Goal: Browse casually: Explore the website without a specific task or goal

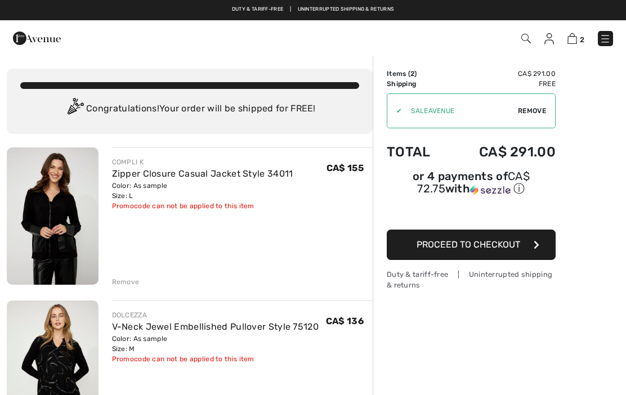
click at [131, 169] on link "Zipper Closure Casual Jacket Style 34011" at bounding box center [202, 173] width 181 height 11
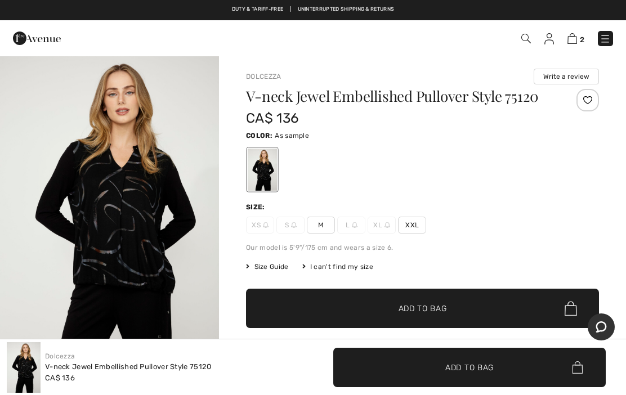
click at [341, 272] on div "I can't find my size" at bounding box center [337, 267] width 71 height 10
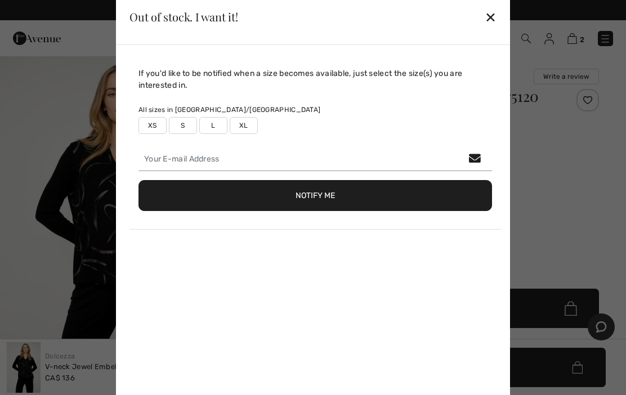
click at [487, 19] on div "✕" at bounding box center [491, 17] width 12 height 24
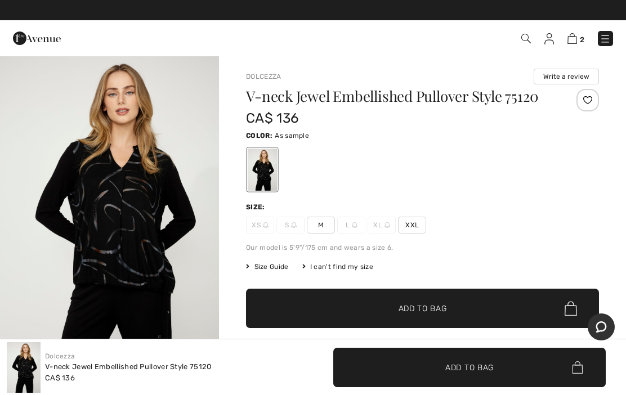
click at [584, 35] on span "2" at bounding box center [582, 39] width 5 height 8
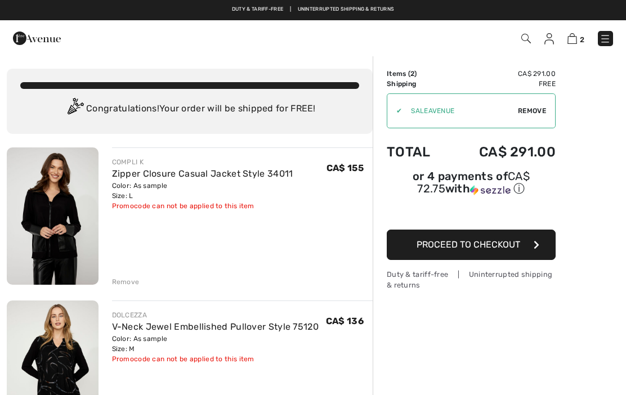
click at [48, 217] on img at bounding box center [53, 215] width 92 height 137
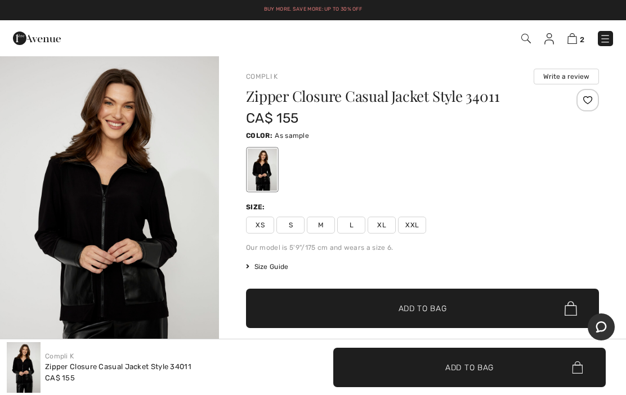
click at [609, 41] on img at bounding box center [604, 38] width 11 height 11
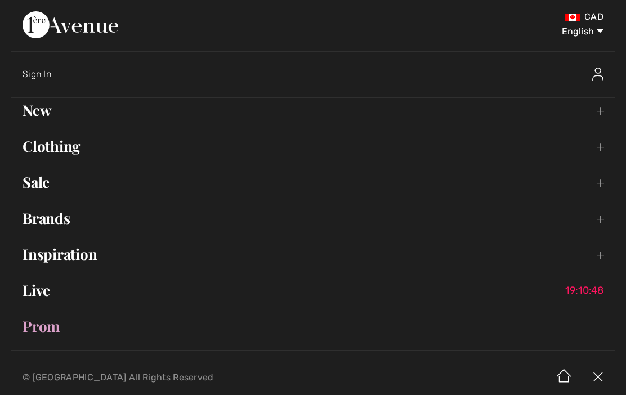
click at [36, 223] on link "Brands Open submenu" at bounding box center [312, 218] width 603 height 25
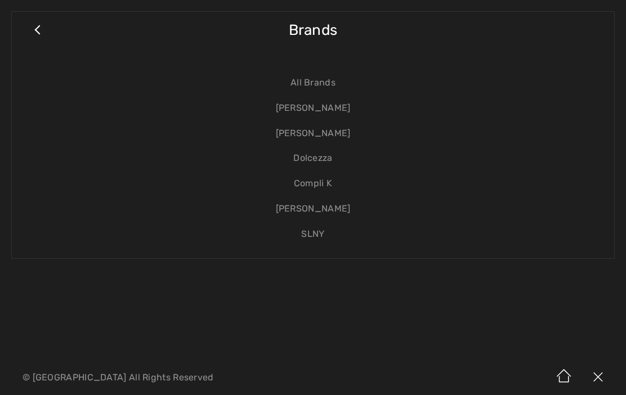
click at [319, 85] on link "All Brands" at bounding box center [313, 82] width 580 height 25
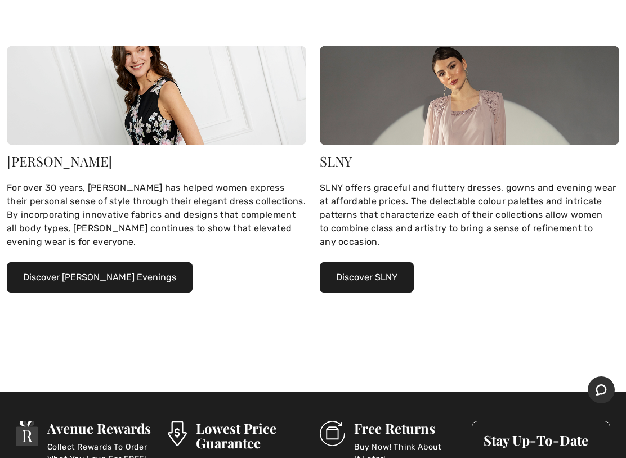
scroll to position [790, 0]
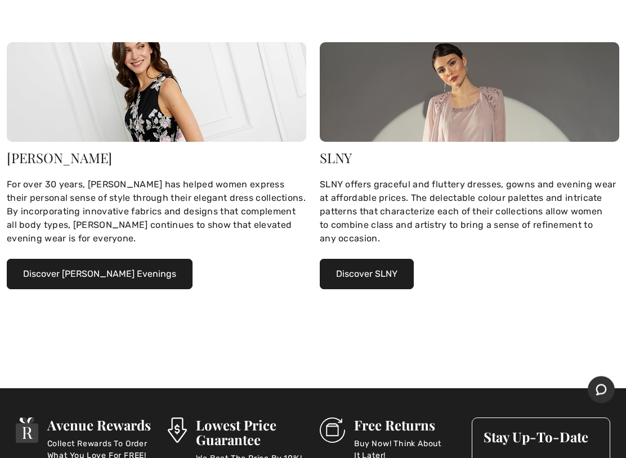
click at [32, 272] on button "Discover Alex Evenings" at bounding box center [100, 274] width 186 height 30
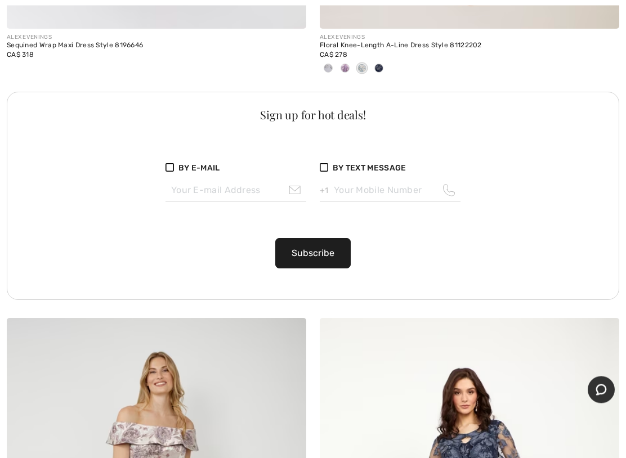
scroll to position [6441, 0]
click at [174, 163] on img at bounding box center [169, 167] width 8 height 8
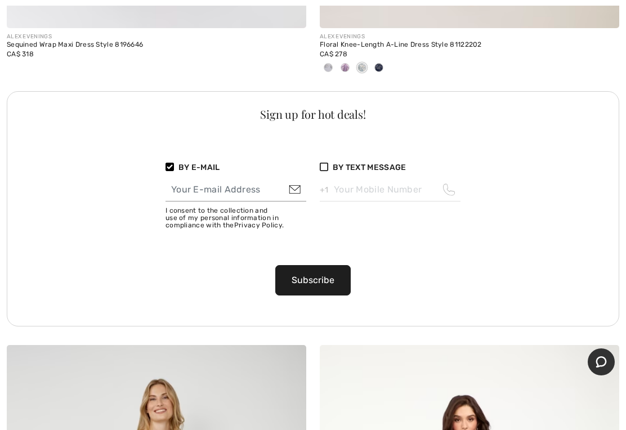
type input "ttwesty@hotmail.com"
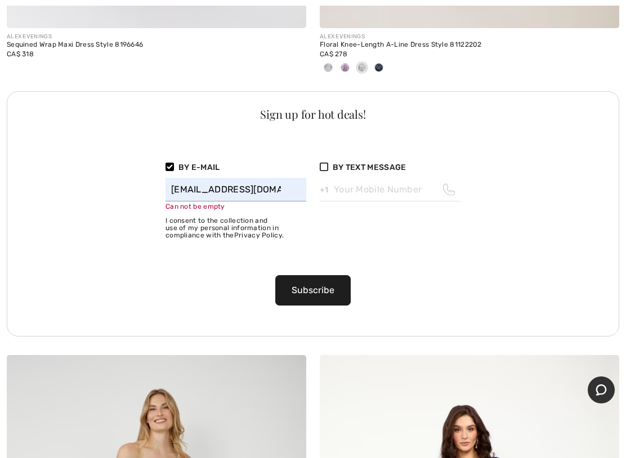
click at [163, 163] on div "By E-mail ttwesty@hotmail.com Can not be empty I consent to the collection and …" at bounding box center [236, 197] width 154 height 110
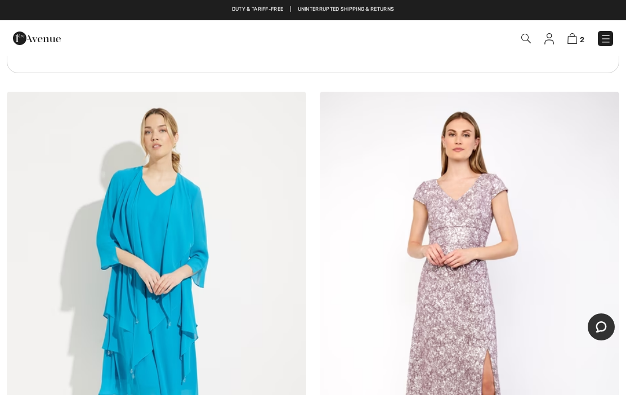
scroll to position [12942, 0]
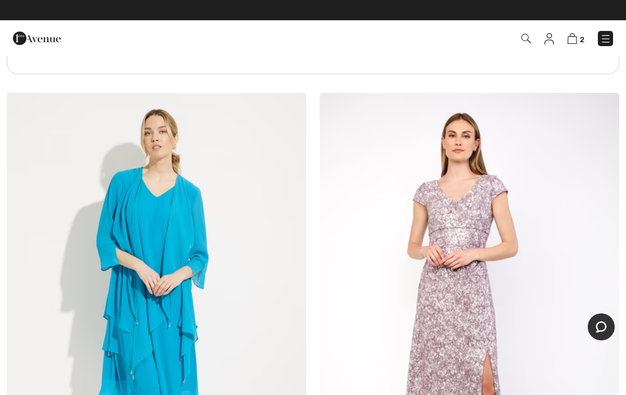
click at [603, 43] on img at bounding box center [605, 38] width 11 height 11
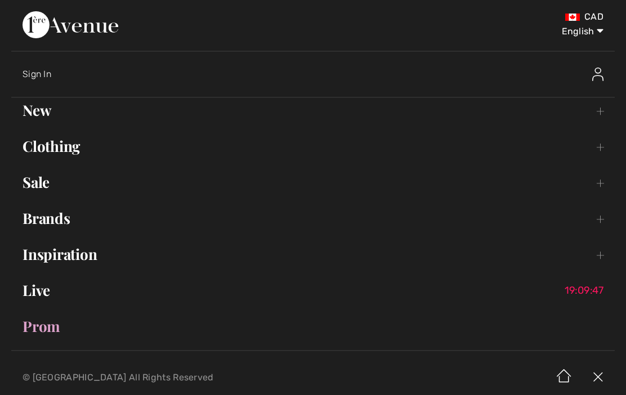
click at [46, 264] on link "Inspiration Toggle submenu" at bounding box center [312, 254] width 603 height 25
click at [62, 313] on link "Lookbook Open submenu" at bounding box center [313, 314] width 580 height 25
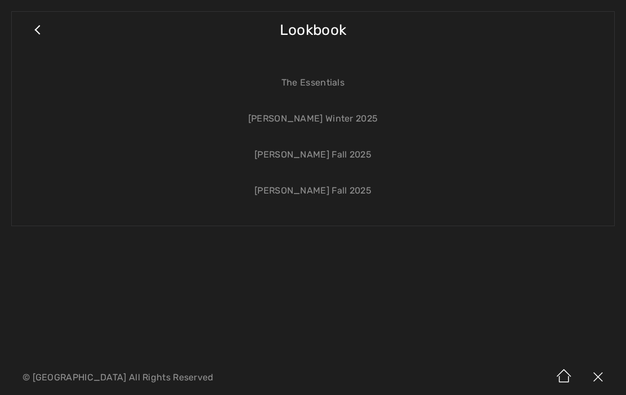
click at [286, 119] on link "[PERSON_NAME] Winter 2025" at bounding box center [313, 118] width 580 height 25
